Goal: Information Seeking & Learning: Learn about a topic

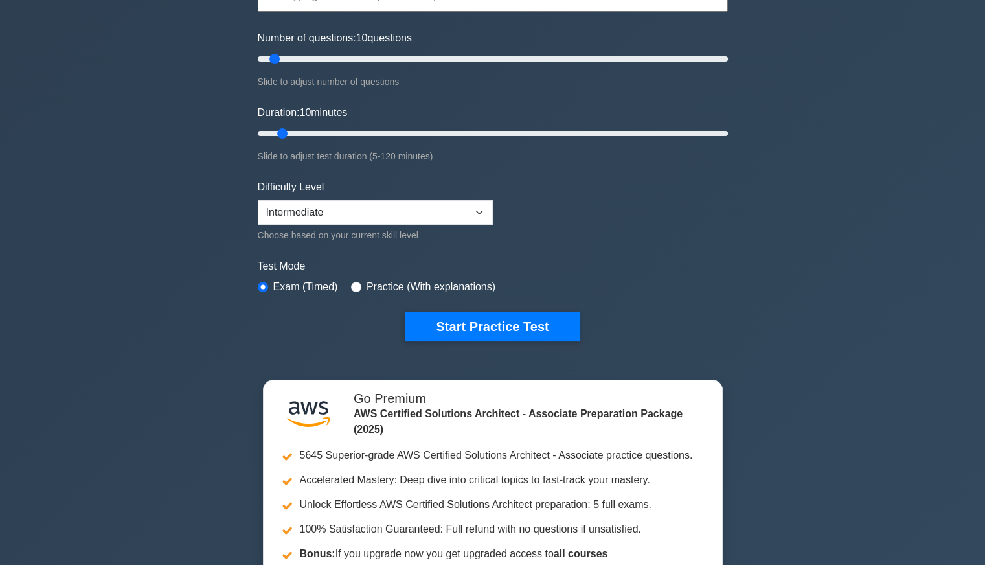
scroll to position [120, 0]
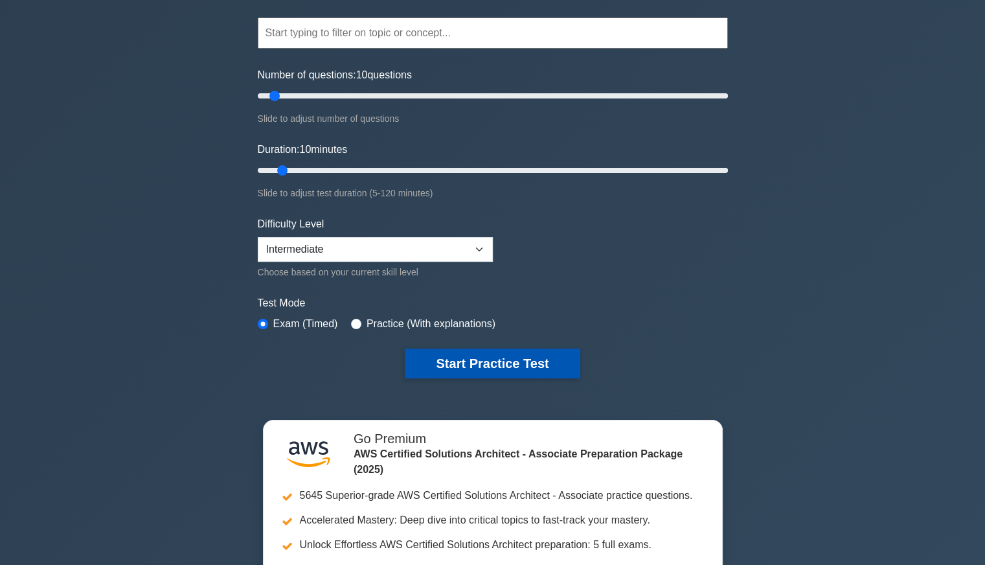
click at [455, 356] on button "Start Practice Test" at bounding box center [492, 363] width 175 height 30
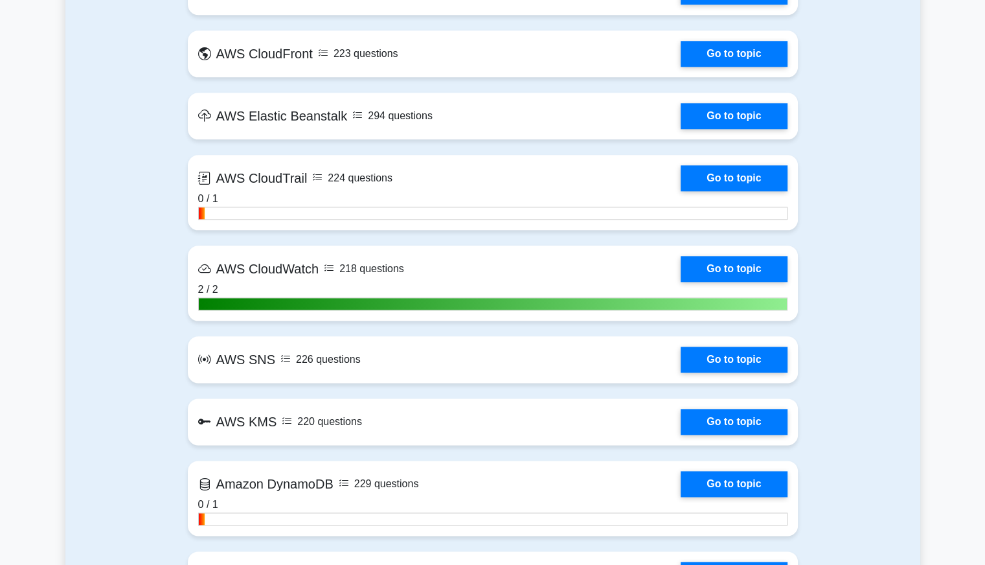
scroll to position [1511, 0]
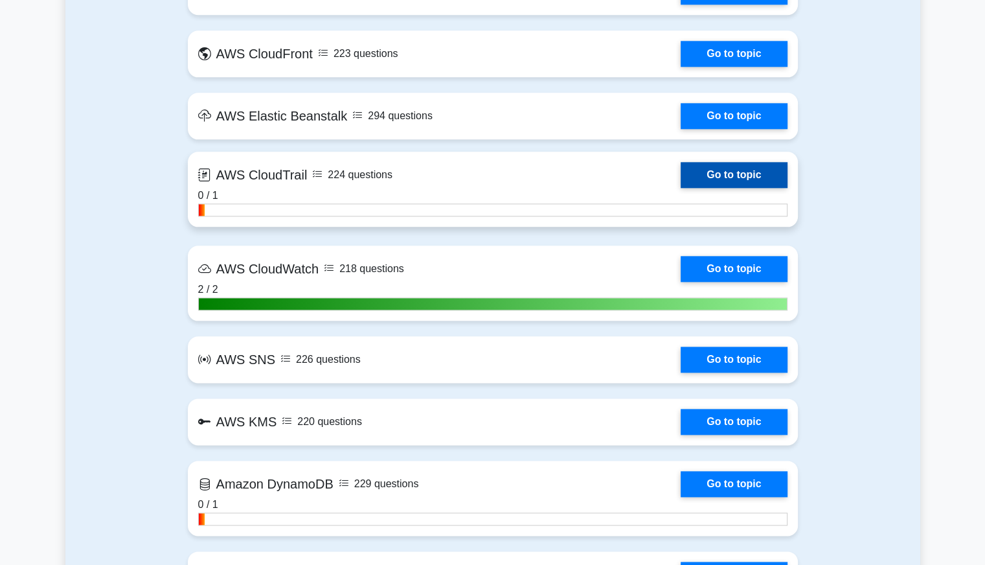
click at [728, 172] on link "Go to topic" at bounding box center [734, 175] width 106 height 26
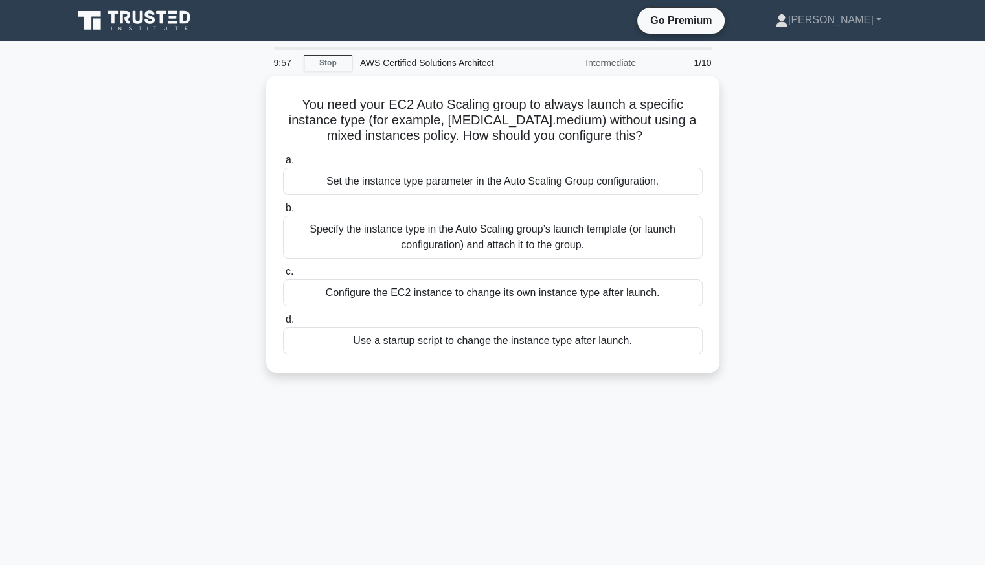
click at [495, 402] on div "9:57 Stop AWS Certified Solutions Architect Intermediate 1/10 You need your EC2…" at bounding box center [492, 371] width 855 height 648
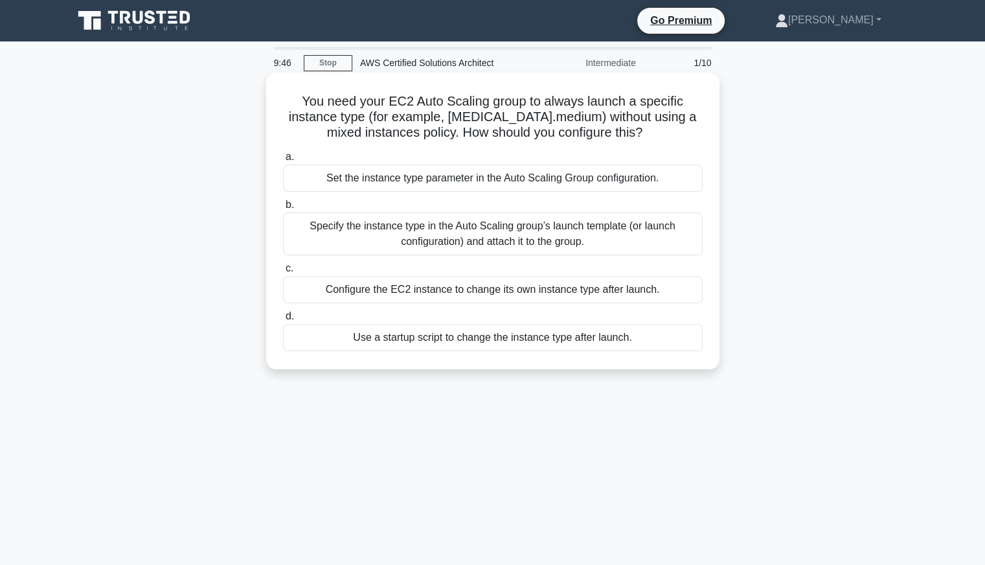
click at [433, 234] on div "Specify the instance type in the Auto Scaling group’s launch template (or launc…" at bounding box center [493, 233] width 420 height 43
click at [283, 209] on input "b. Specify the instance type in the Auto Scaling group’s launch template (or la…" at bounding box center [283, 205] width 0 height 8
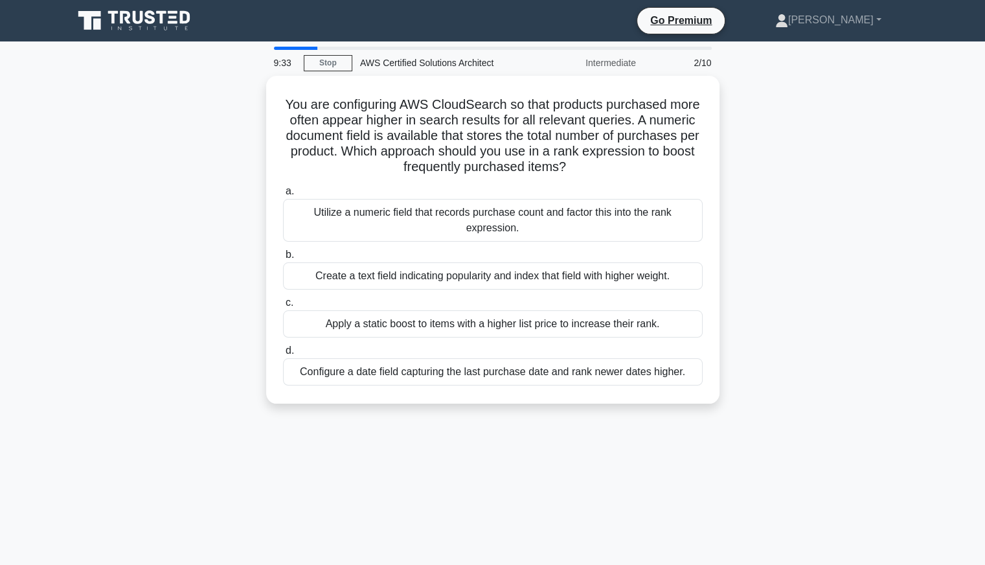
click at [804, 338] on div "You are configuring AWS CloudSearch so that products purchased more often appea…" at bounding box center [492, 247] width 855 height 343
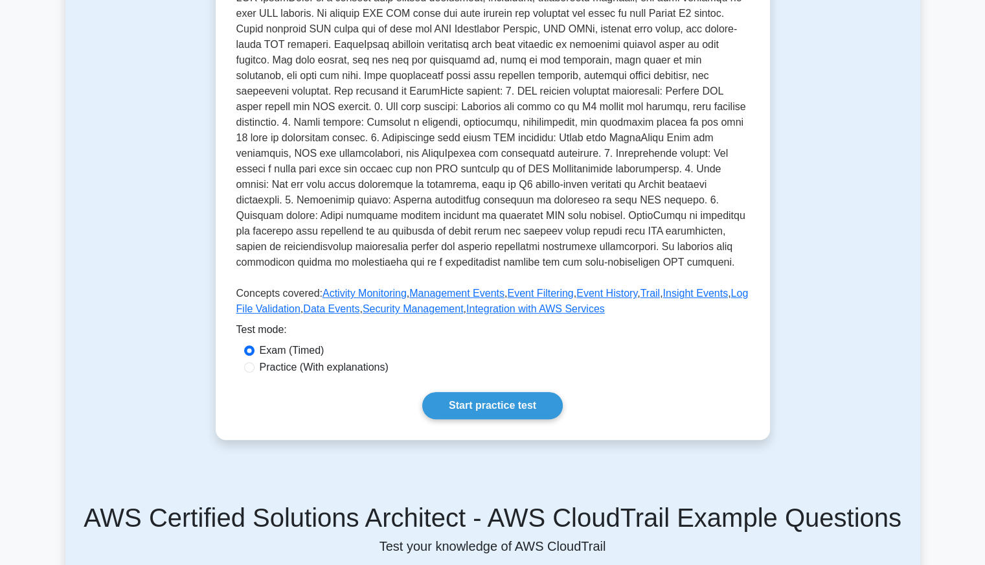
scroll to position [363, 0]
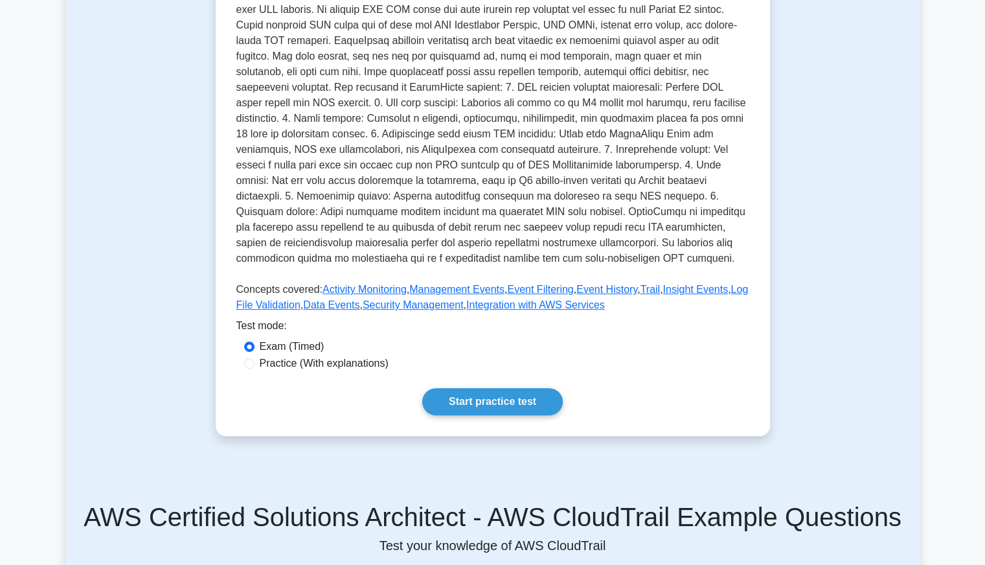
click at [501, 245] on p at bounding box center [492, 128] width 513 height 285
click at [471, 236] on p at bounding box center [492, 128] width 513 height 285
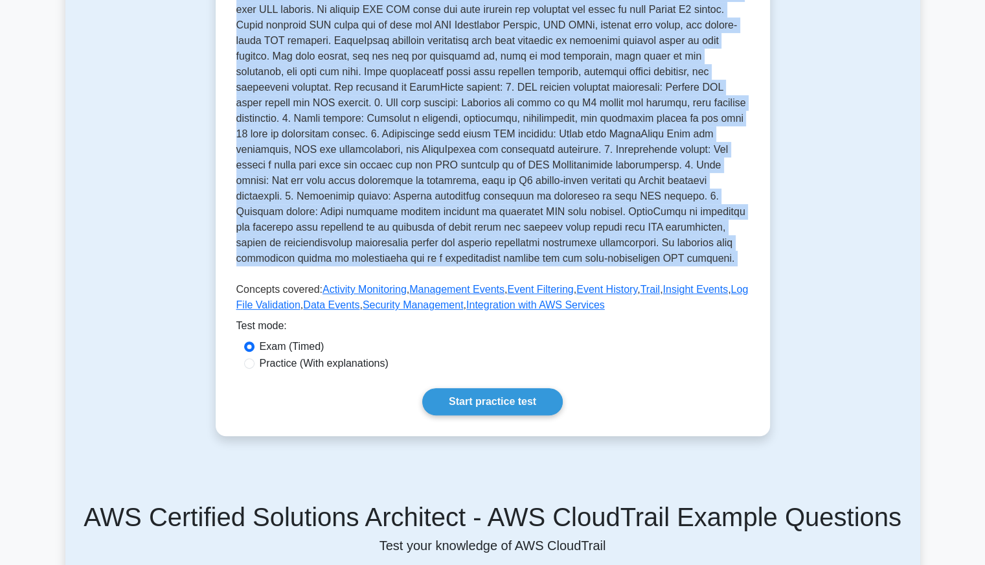
click at [471, 236] on p at bounding box center [492, 128] width 513 height 285
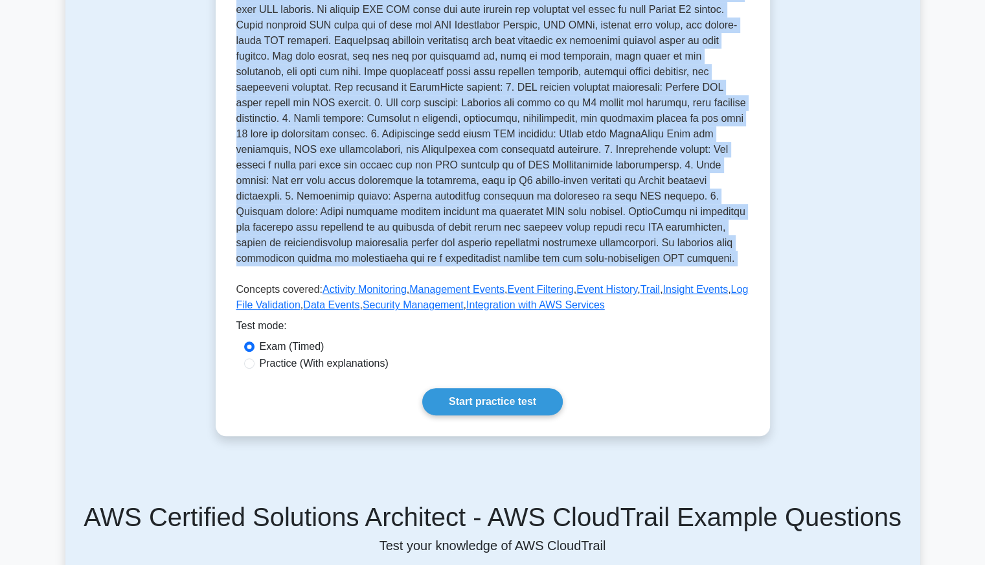
click at [471, 236] on p at bounding box center [492, 128] width 513 height 285
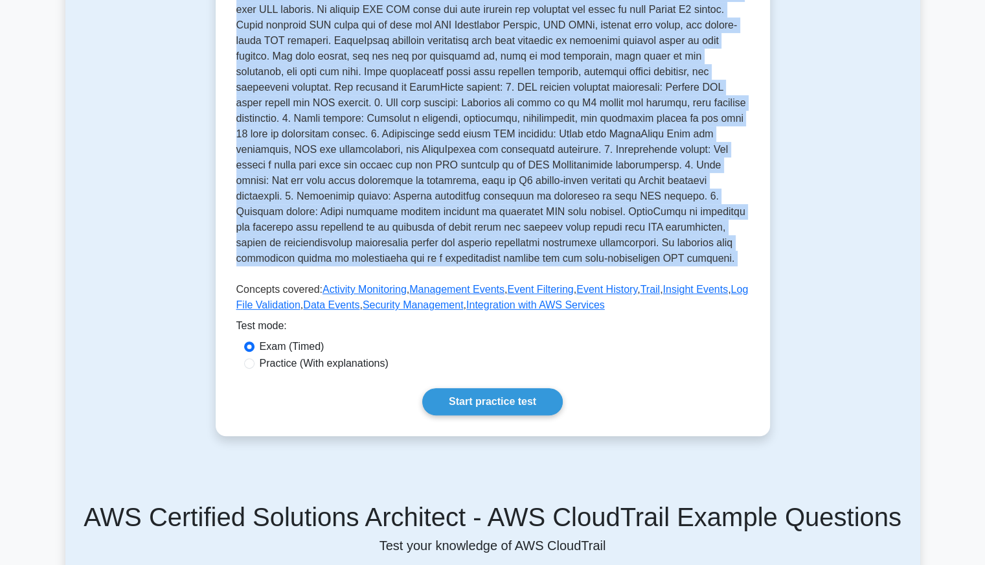
click at [471, 236] on p at bounding box center [492, 128] width 513 height 285
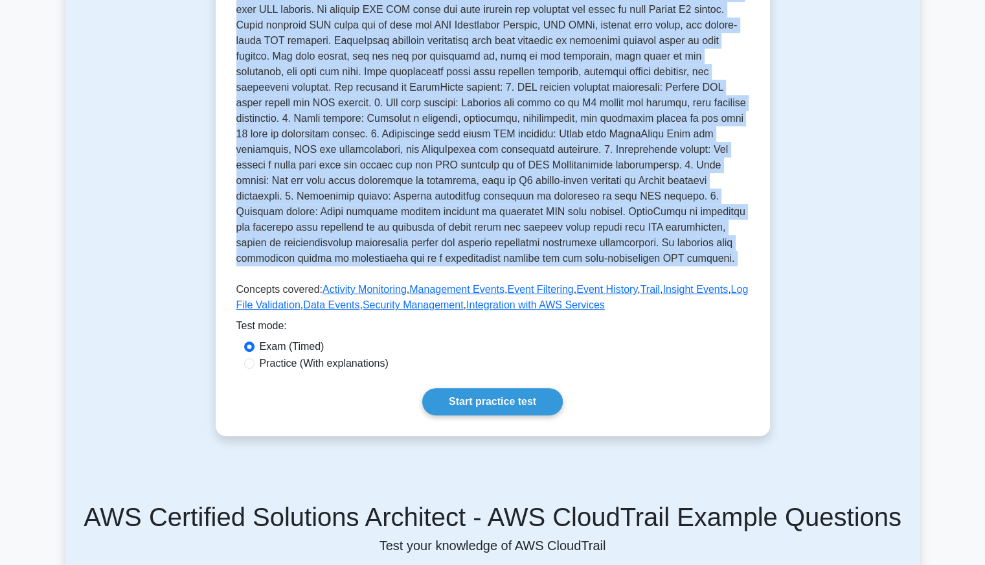
click at [471, 236] on p at bounding box center [492, 128] width 513 height 285
drag, startPoint x: 471, startPoint y: 236, endPoint x: 455, endPoint y: 236, distance: 16.2
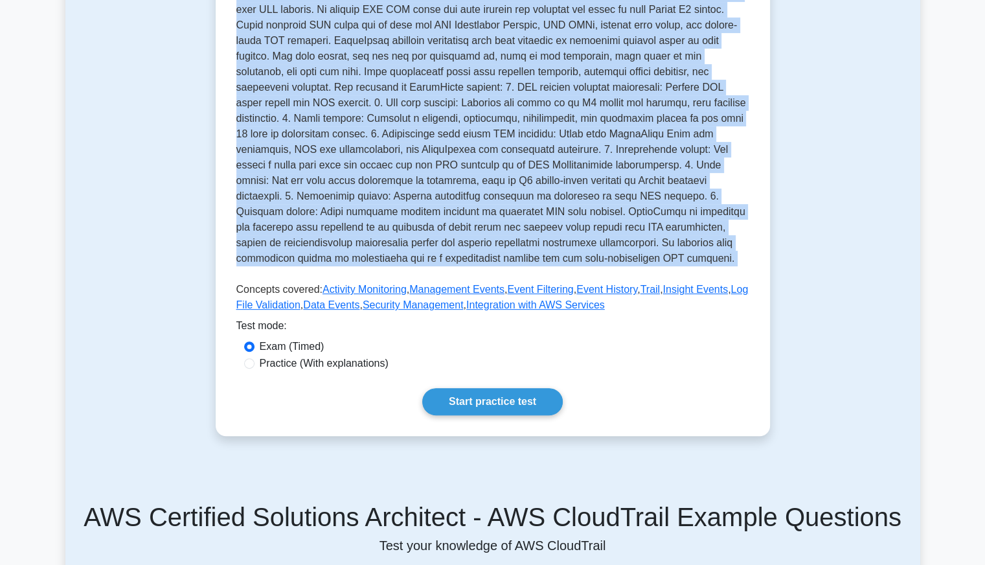
click at [455, 236] on p at bounding box center [492, 128] width 513 height 285
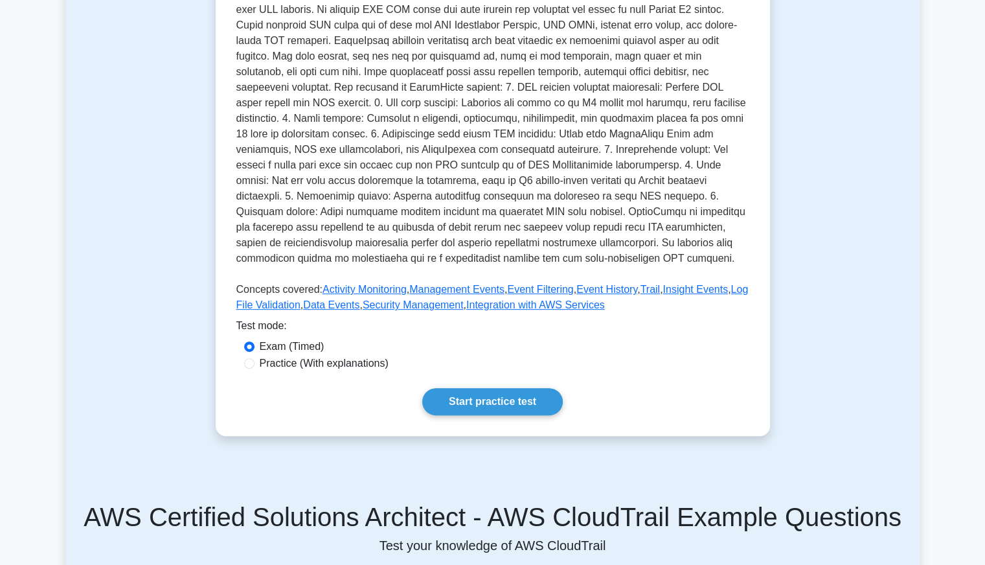
click at [455, 236] on p at bounding box center [492, 128] width 513 height 285
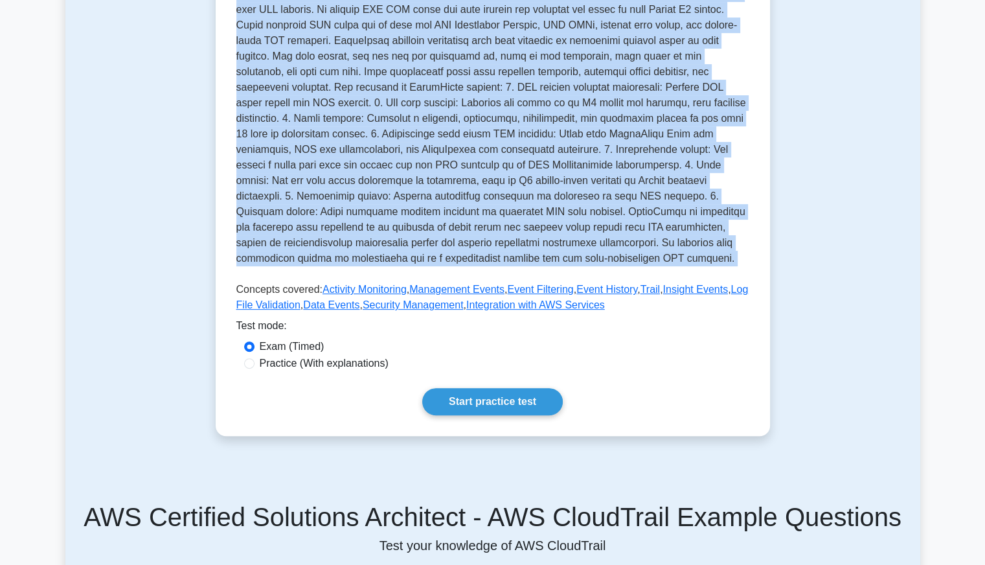
click at [455, 236] on p at bounding box center [492, 128] width 513 height 285
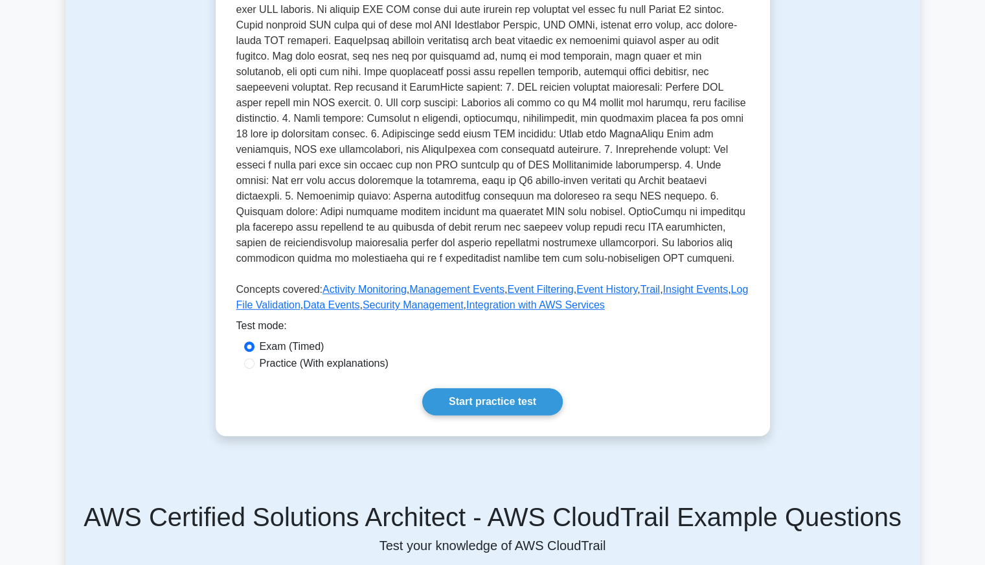
click at [455, 236] on p at bounding box center [492, 128] width 513 height 285
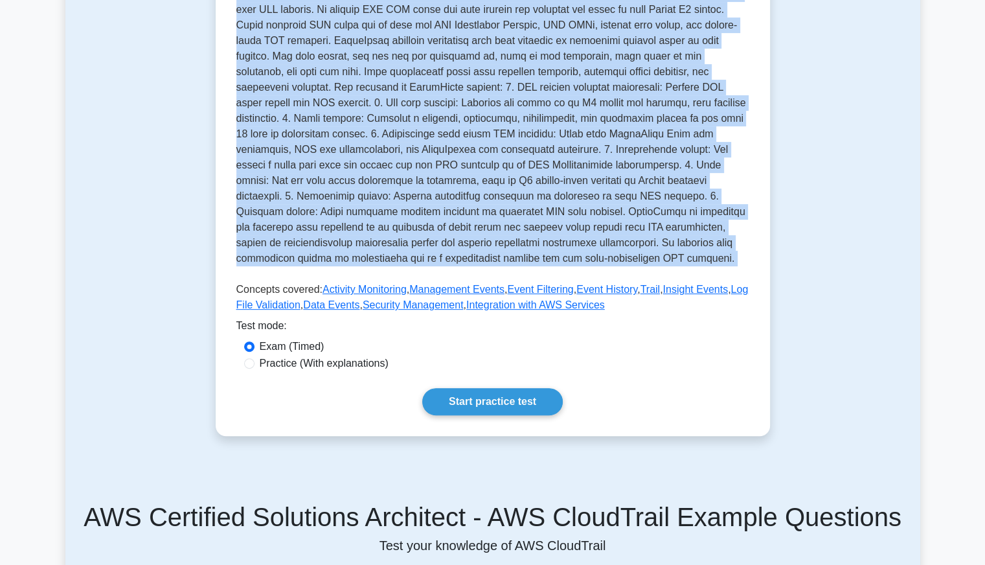
click at [455, 236] on p at bounding box center [492, 128] width 513 height 285
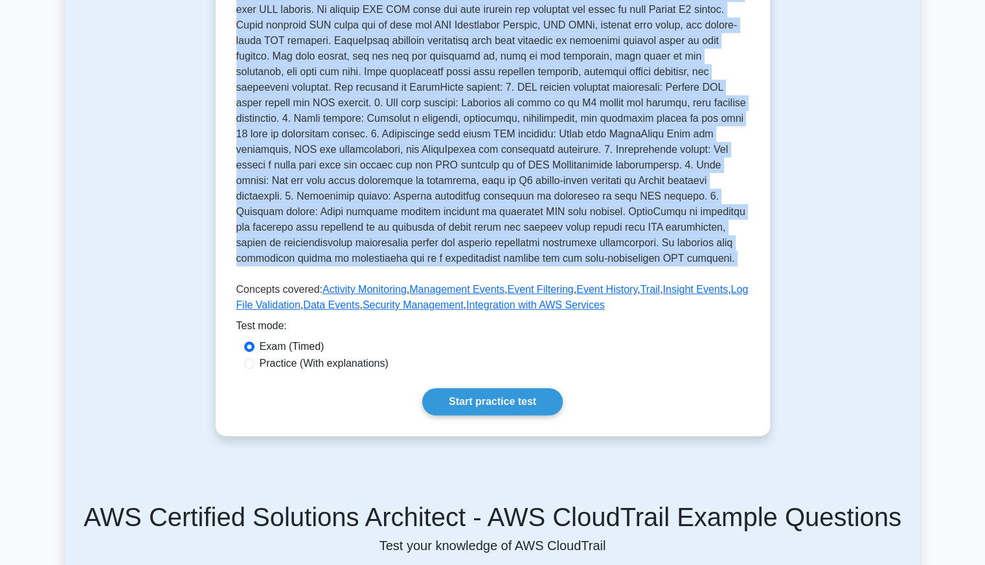
click at [455, 236] on p at bounding box center [492, 128] width 513 height 285
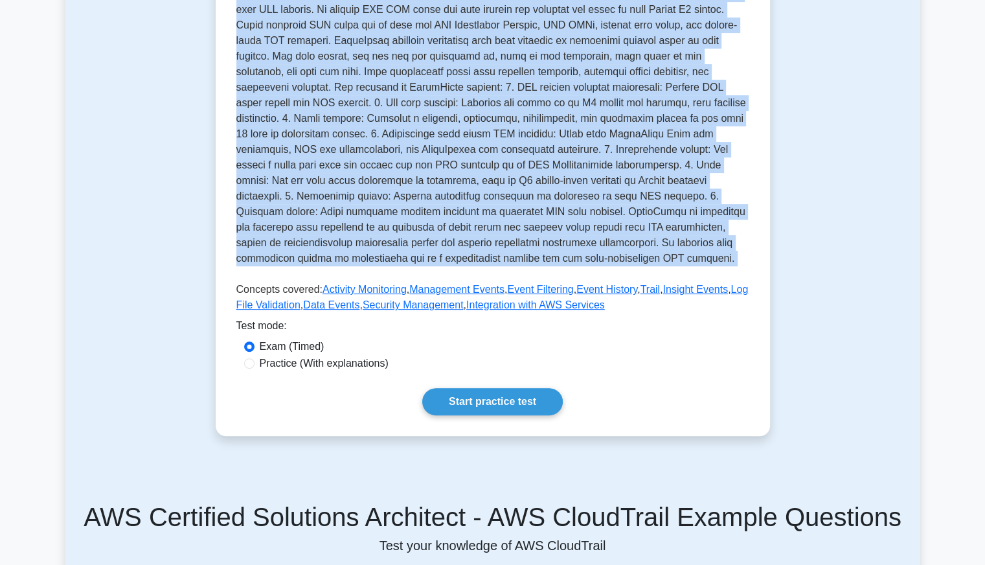
click at [455, 236] on p at bounding box center [492, 128] width 513 height 285
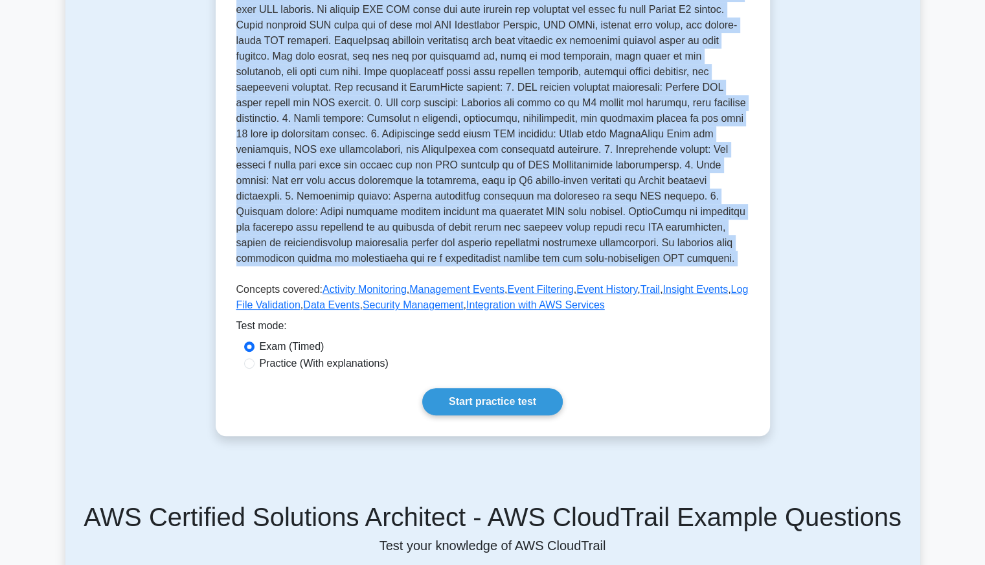
click at [455, 236] on p at bounding box center [492, 128] width 513 height 285
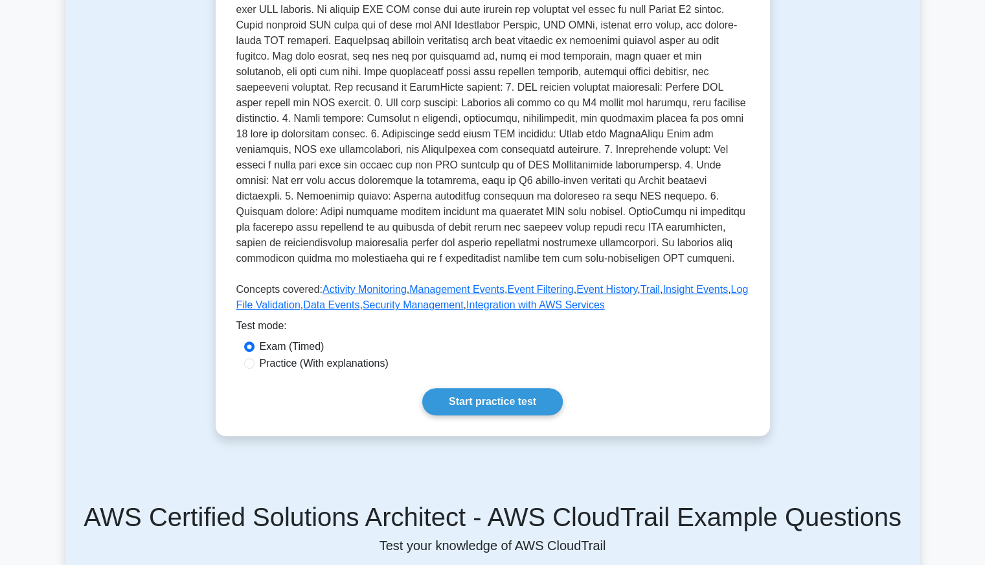
click at [455, 236] on p at bounding box center [492, 128] width 513 height 285
click at [479, 233] on p at bounding box center [492, 128] width 513 height 285
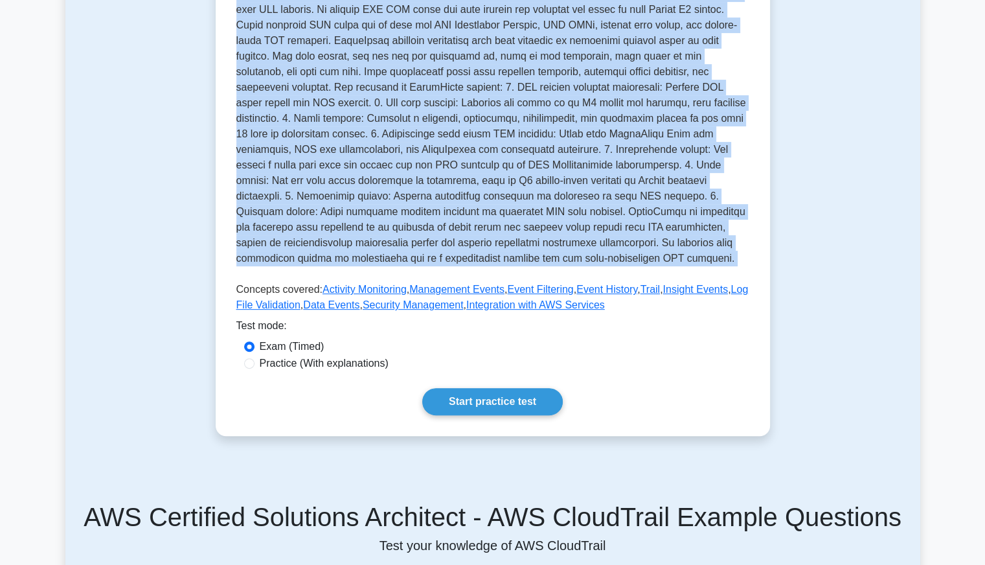
drag, startPoint x: 479, startPoint y: 233, endPoint x: 438, endPoint y: 235, distance: 40.9
click at [438, 235] on p at bounding box center [492, 128] width 513 height 285
click at [361, 240] on p at bounding box center [492, 128] width 513 height 285
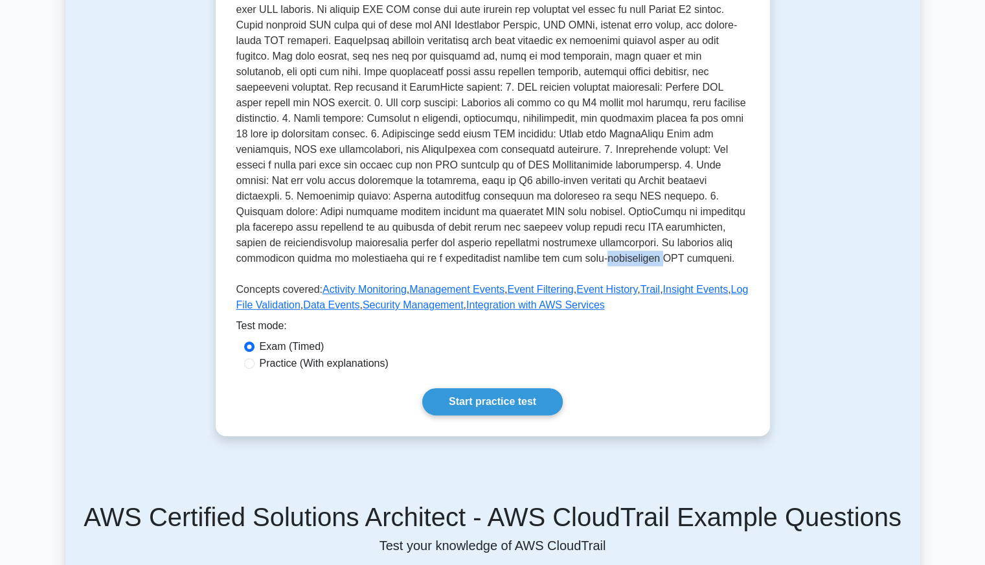
click at [361, 240] on p at bounding box center [492, 128] width 513 height 285
click at [310, 244] on p at bounding box center [492, 128] width 513 height 285
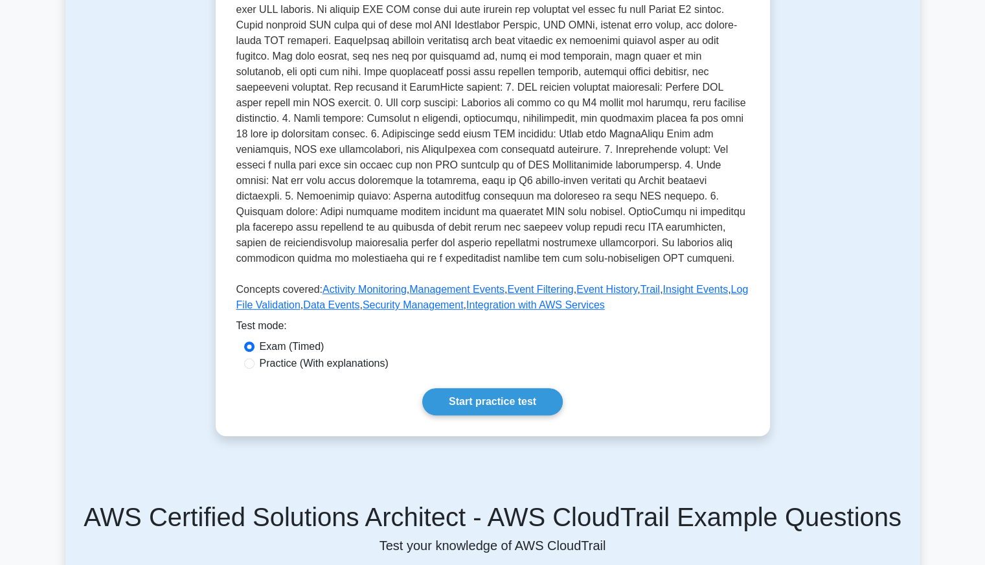
click at [216, 250] on div "AWS CloudTrail Service for logging API calls and events in AWS services AWS Clo…" at bounding box center [493, 118] width 554 height 636
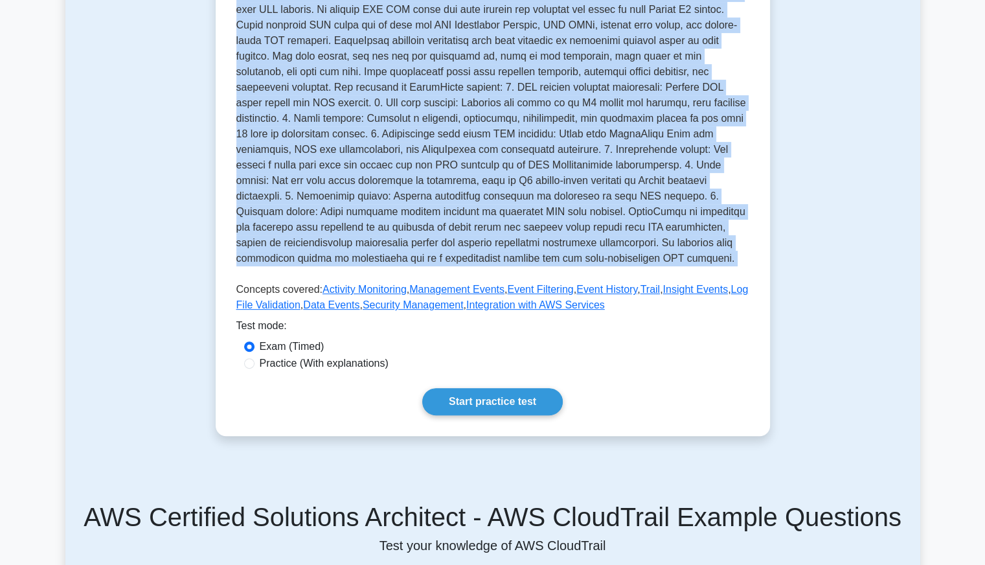
click at [216, 250] on div "AWS CloudTrail Service for logging API calls and events in AWS services AWS Clo…" at bounding box center [493, 118] width 554 height 636
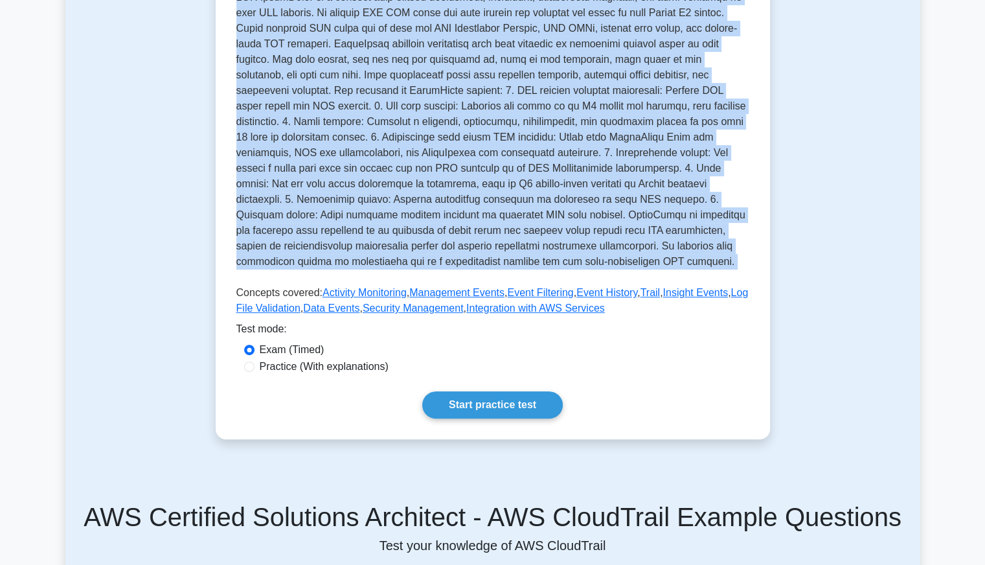
click at [145, 256] on div "Test Flashcards AWS CloudTrail Service for logging API calls and events in AWS …" at bounding box center [492, 103] width 855 height 735
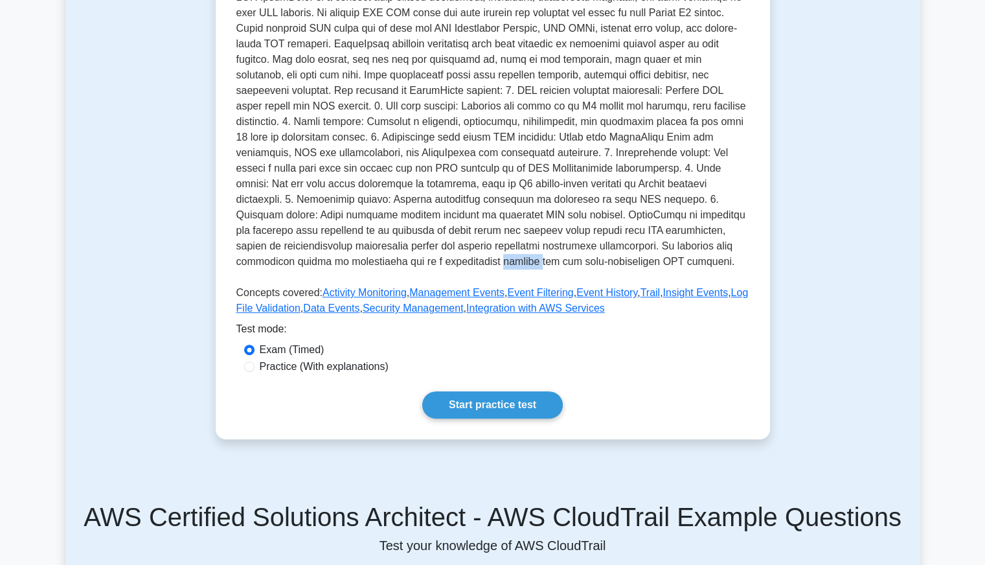
click at [145, 256] on div "Test Flashcards AWS CloudTrail Service for logging API calls and events in AWS …" at bounding box center [492, 103] width 855 height 735
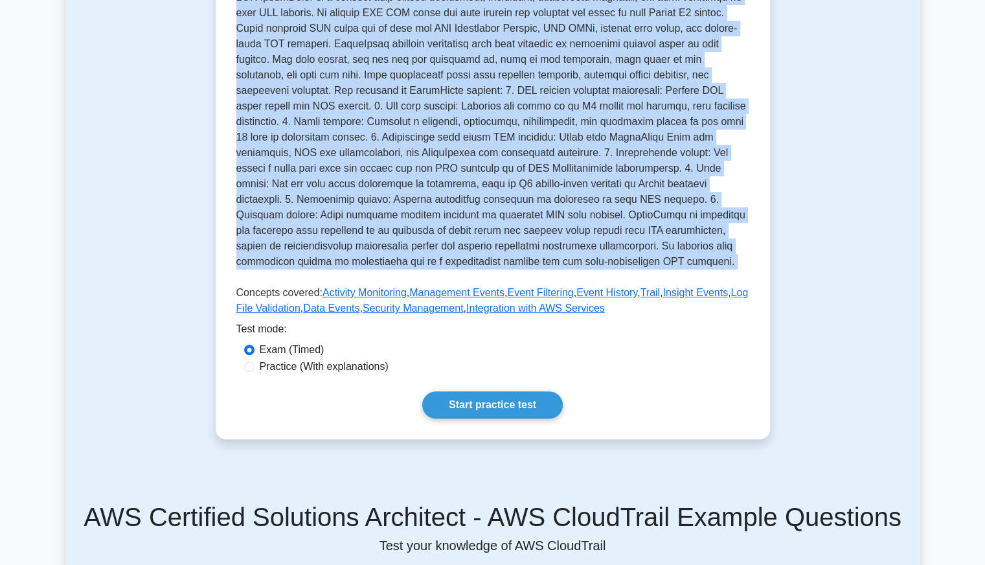
click at [145, 256] on div "Test Flashcards AWS CloudTrail Service for logging API calls and events in AWS …" at bounding box center [492, 103] width 855 height 735
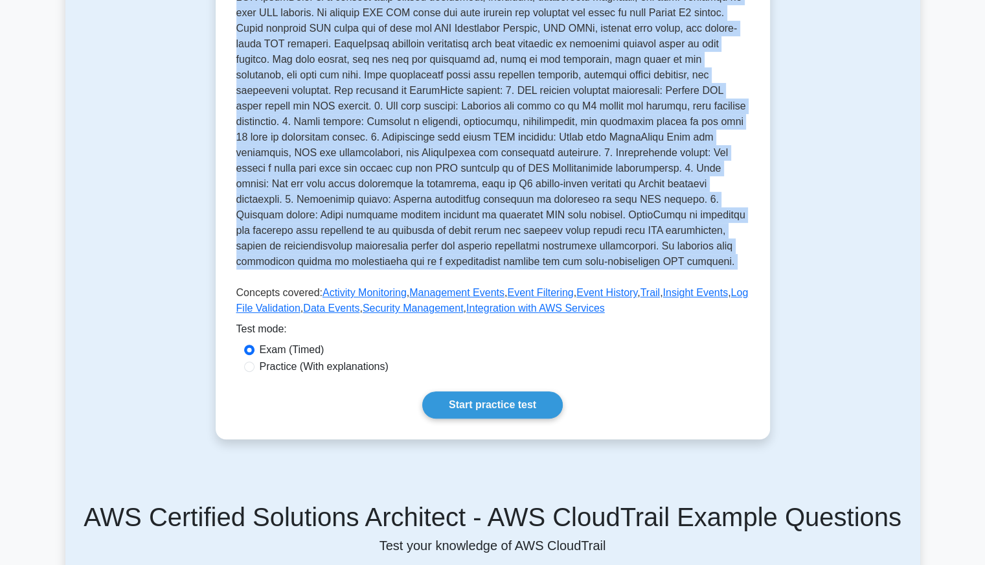
click at [145, 256] on div "Test Flashcards AWS CloudTrail Service for logging API calls and events in AWS …" at bounding box center [492, 103] width 855 height 735
